Goal: Information Seeking & Learning: Check status

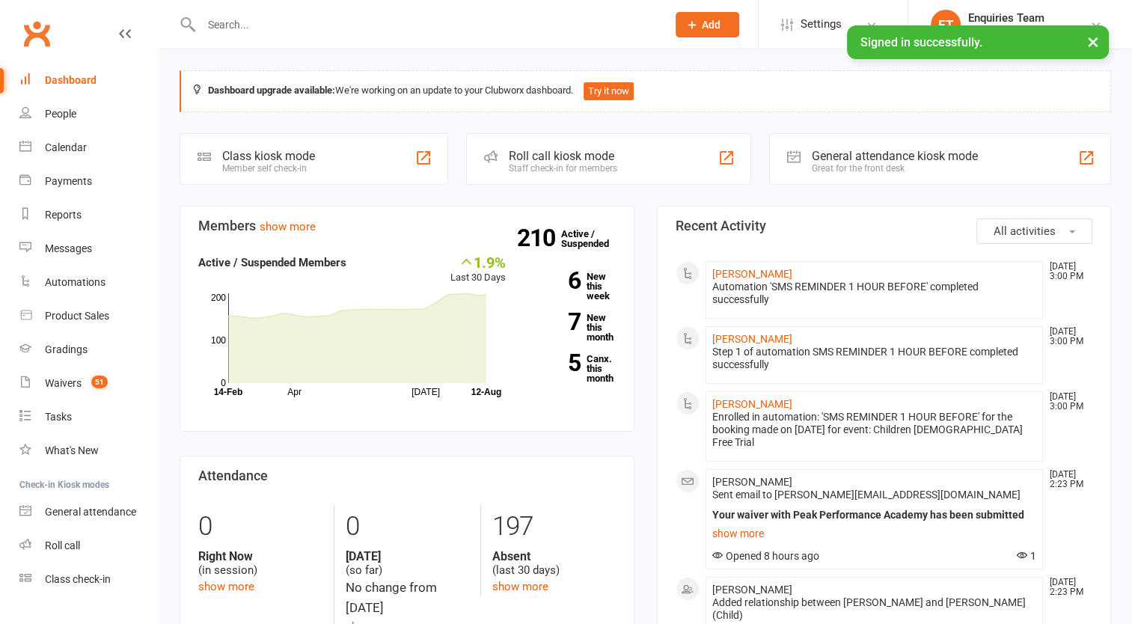
click at [228, 23] on input "text" at bounding box center [426, 24] width 459 height 21
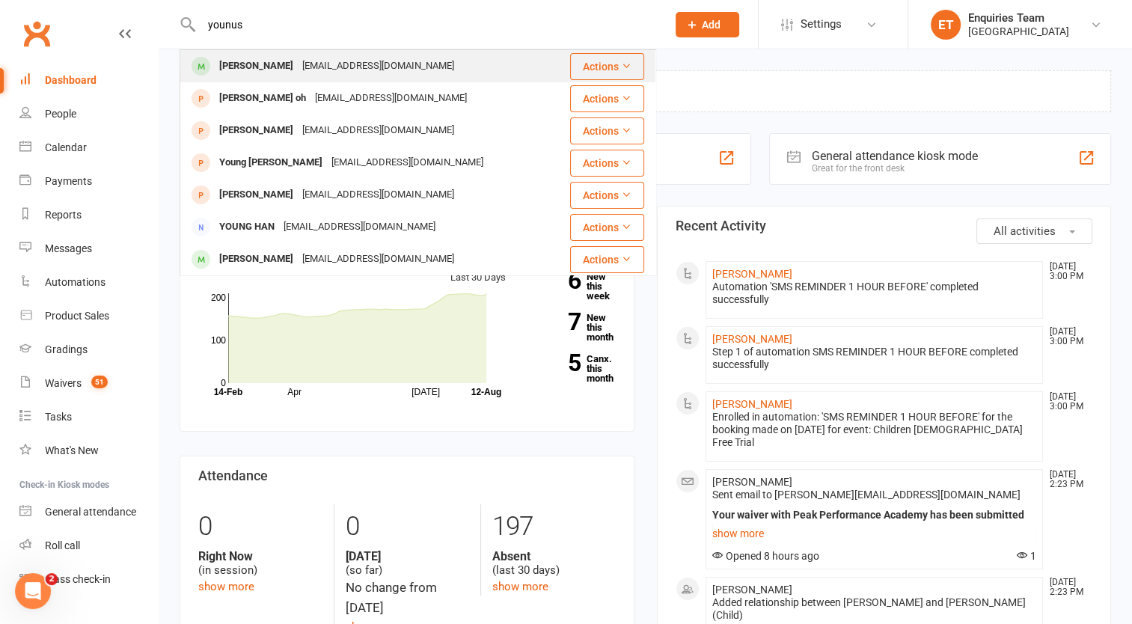
type input "younus"
click at [278, 64] on div "[PERSON_NAME]" at bounding box center [256, 66] width 83 height 22
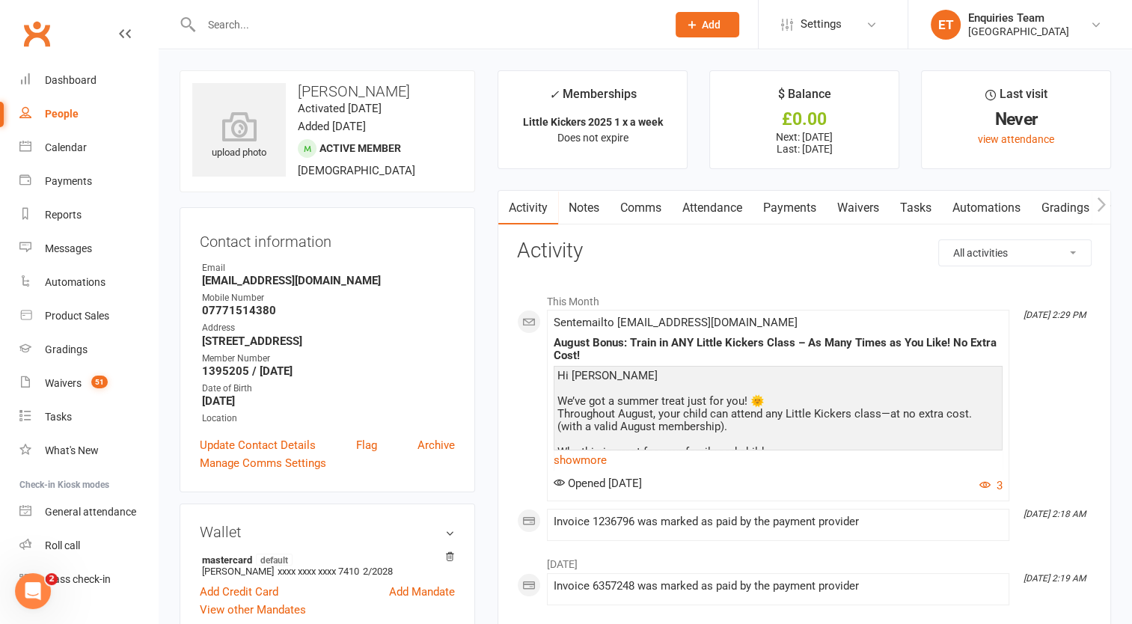
click at [810, 199] on link "Payments" at bounding box center [790, 208] width 74 height 34
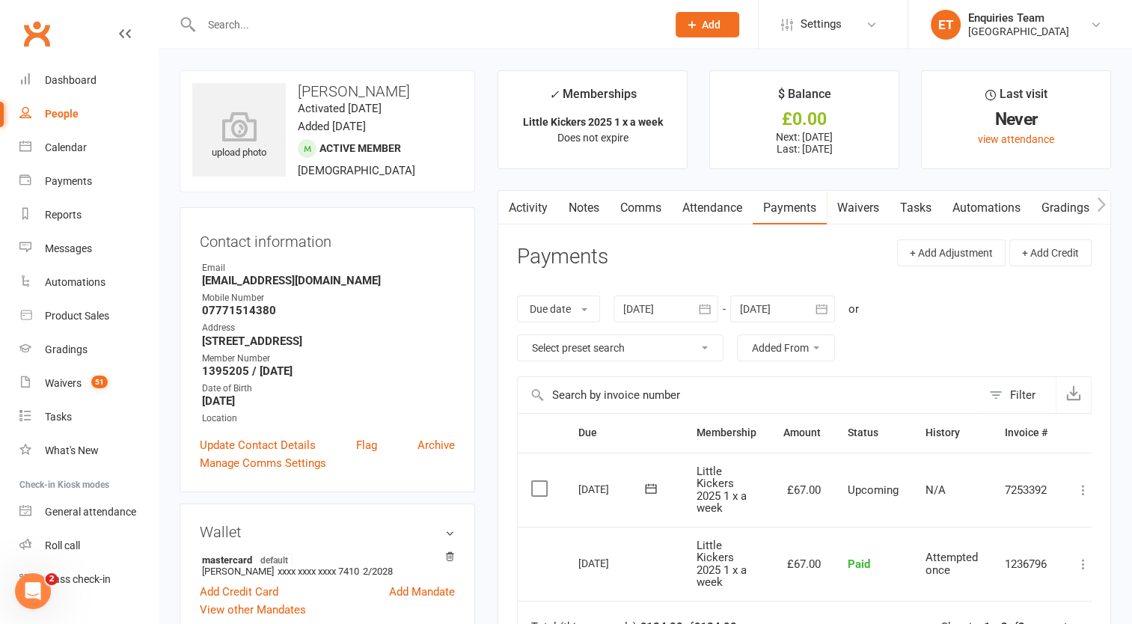
click at [284, 22] on input "text" at bounding box center [426, 24] width 459 height 21
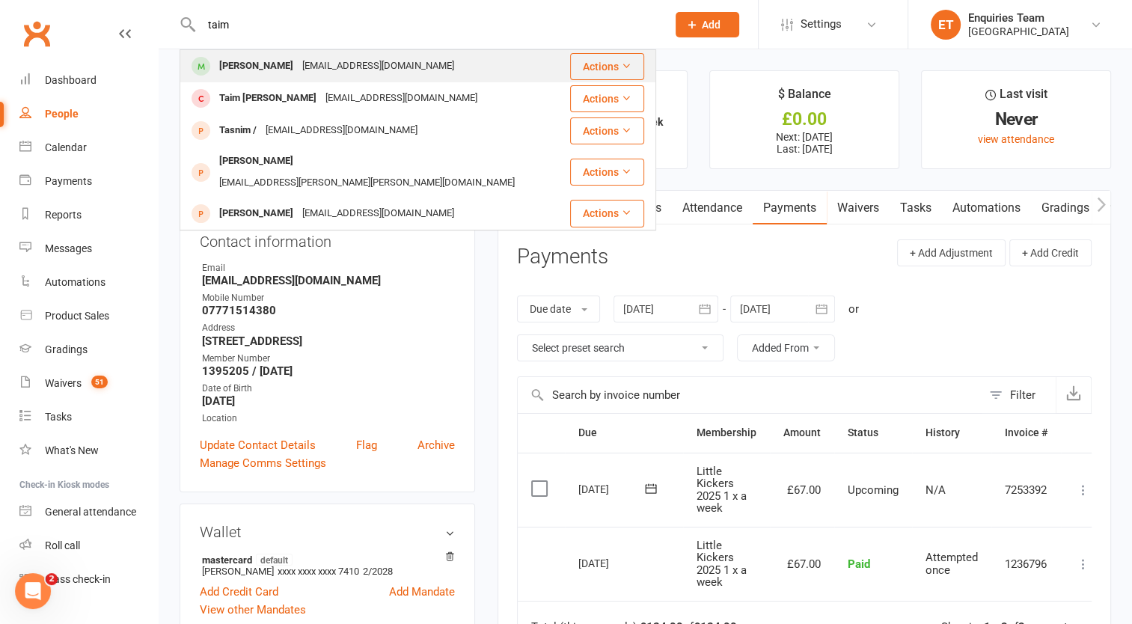
type input "taim"
click at [298, 67] on div "[EMAIL_ADDRESS][DOMAIN_NAME]" at bounding box center [378, 66] width 161 height 22
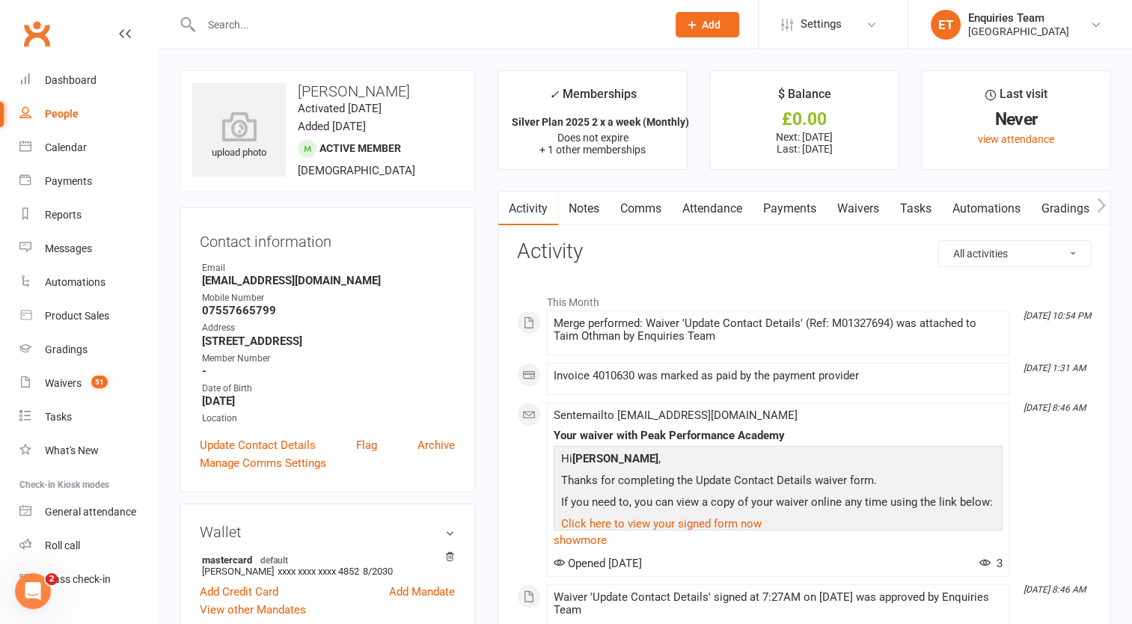
click at [804, 211] on link "Payments" at bounding box center [790, 209] width 74 height 34
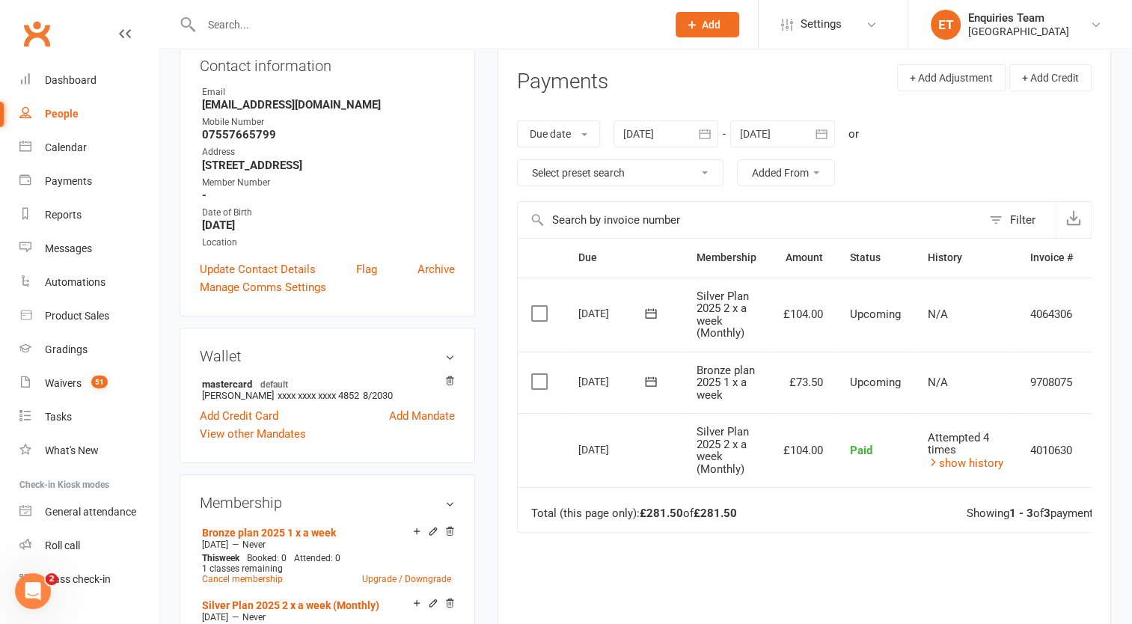
scroll to position [175, 0]
click at [679, 133] on div at bounding box center [665, 134] width 105 height 27
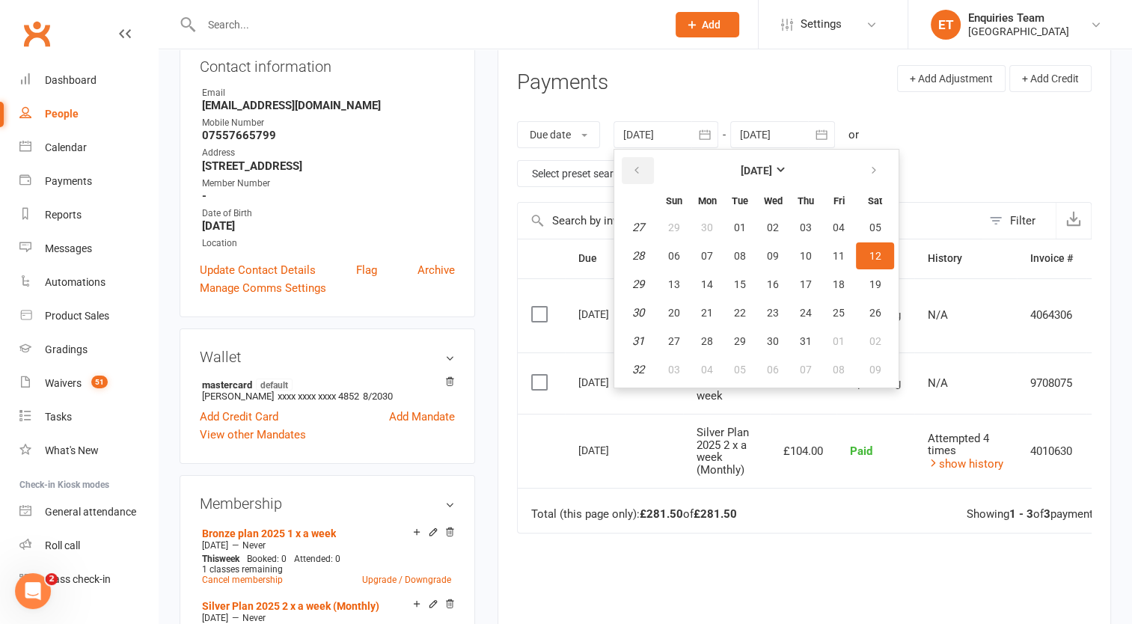
click at [646, 173] on button "button" at bounding box center [638, 170] width 32 height 27
click at [742, 226] on span "01" at bounding box center [740, 227] width 12 height 12
type input "[DATE]"
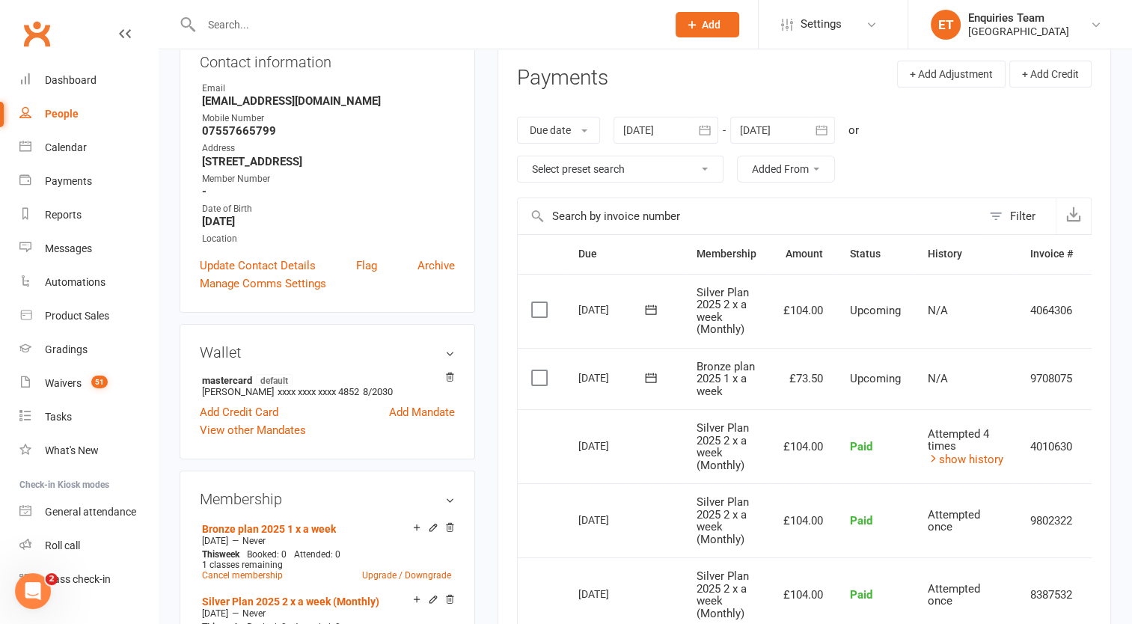
scroll to position [177, 0]
